Goal: Task Accomplishment & Management: Complete application form

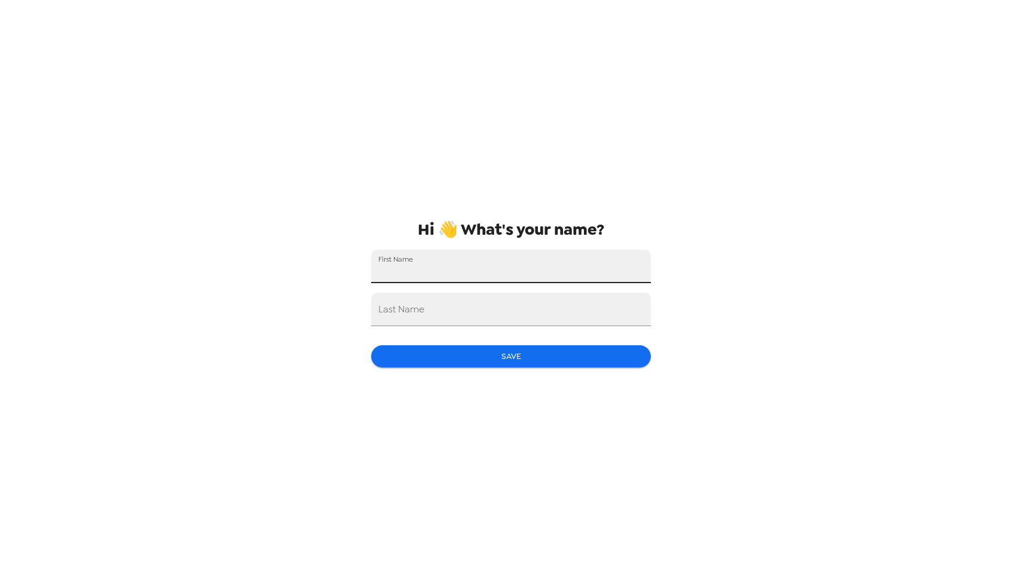
click at [556, 279] on input "First Name" at bounding box center [511, 266] width 280 height 33
type input "Maxwell"
click at [513, 311] on input "Last Name" at bounding box center [511, 309] width 280 height 33
type input "Glasgold"
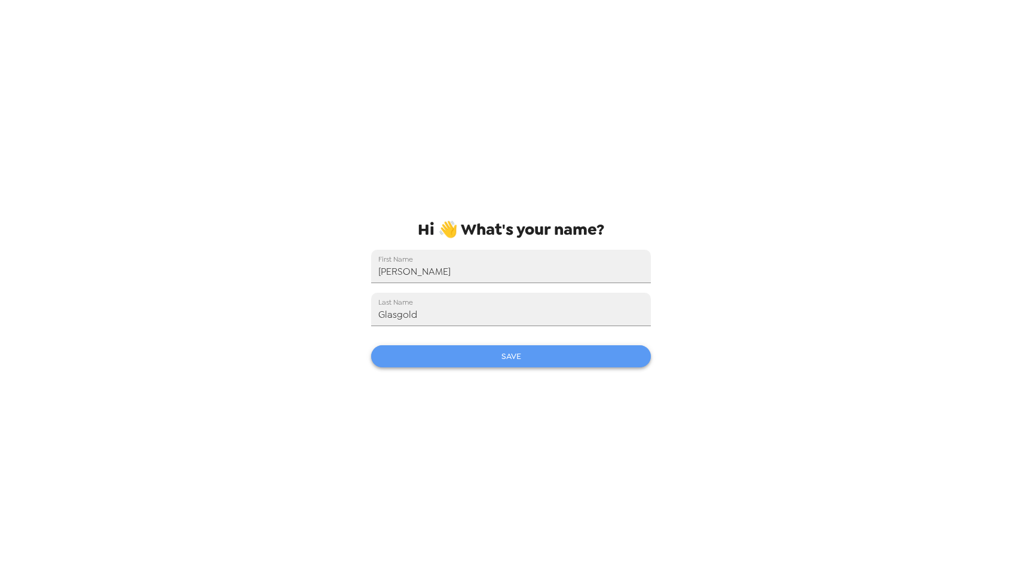
click at [492, 356] on button "Save" at bounding box center [511, 356] width 280 height 22
